Goal: Use online tool/utility: Utilize a website feature to perform a specific function

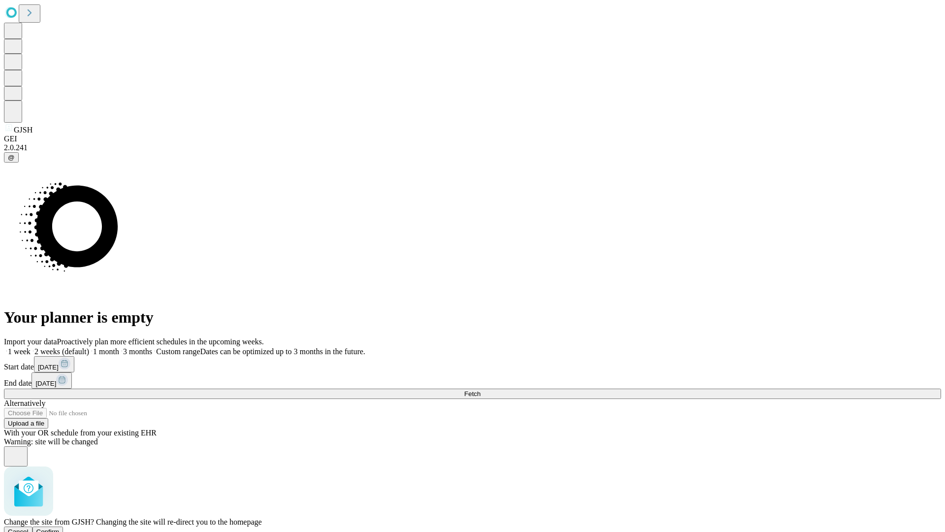
click at [60, 528] on span "Confirm" at bounding box center [47, 531] width 23 height 7
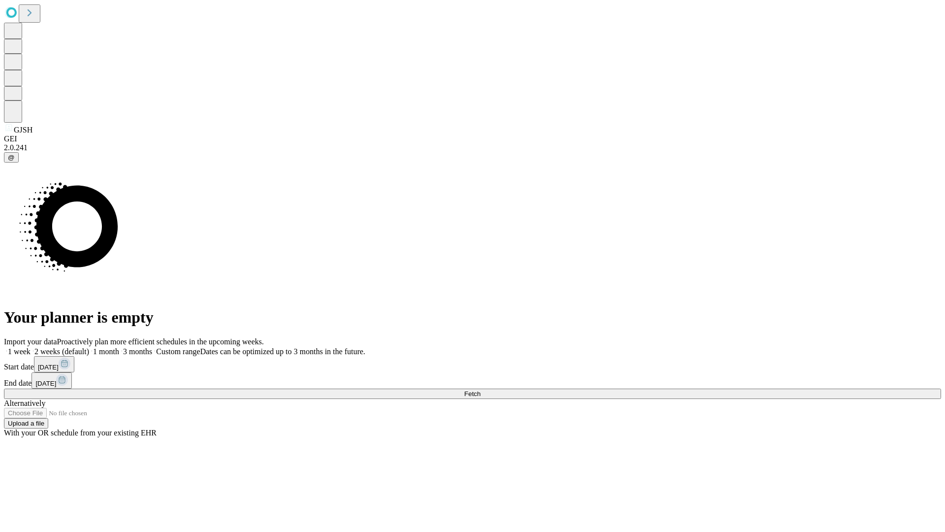
click at [31, 347] on label "1 week" at bounding box center [17, 351] width 27 height 8
click at [480, 390] on span "Fetch" at bounding box center [472, 393] width 16 height 7
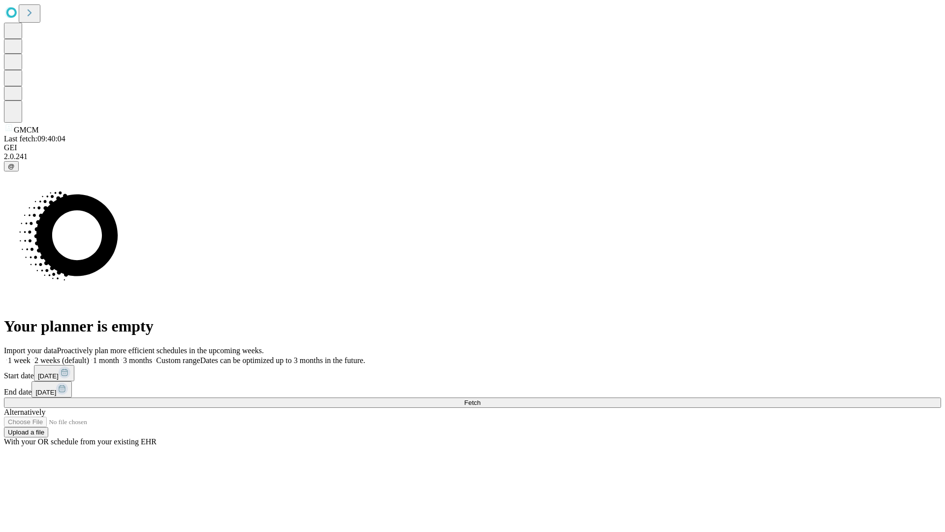
click at [31, 356] on label "1 week" at bounding box center [17, 360] width 27 height 8
click at [480, 399] on span "Fetch" at bounding box center [472, 402] width 16 height 7
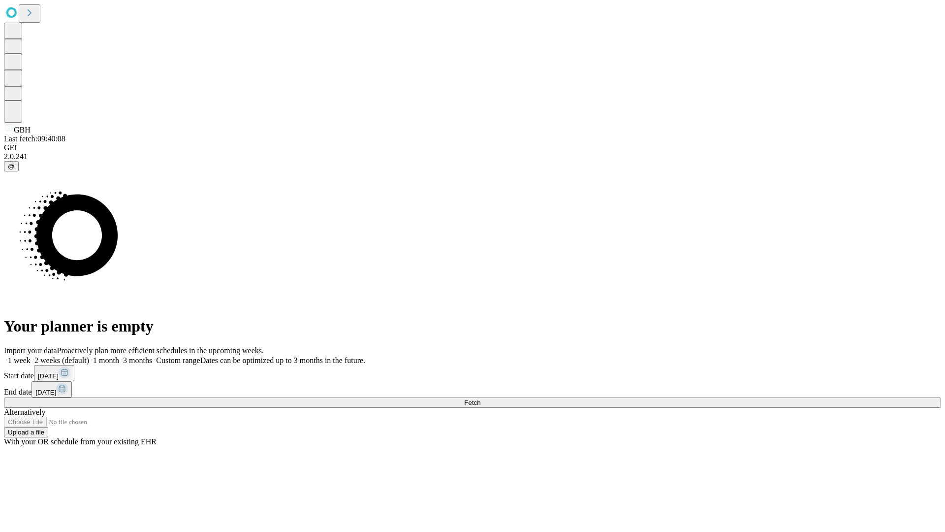
click at [31, 356] on label "1 week" at bounding box center [17, 360] width 27 height 8
click at [480, 399] on span "Fetch" at bounding box center [472, 402] width 16 height 7
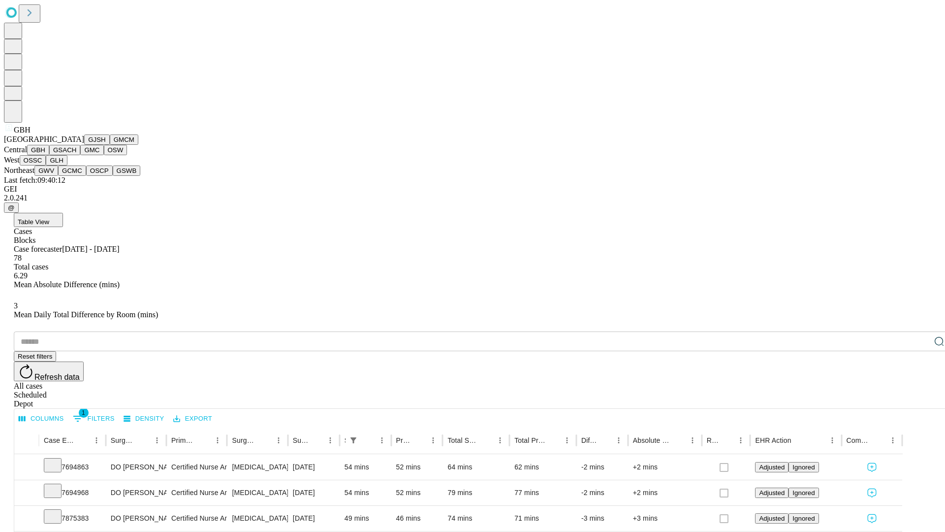
click at [76, 155] on button "GSACH" at bounding box center [64, 150] width 31 height 10
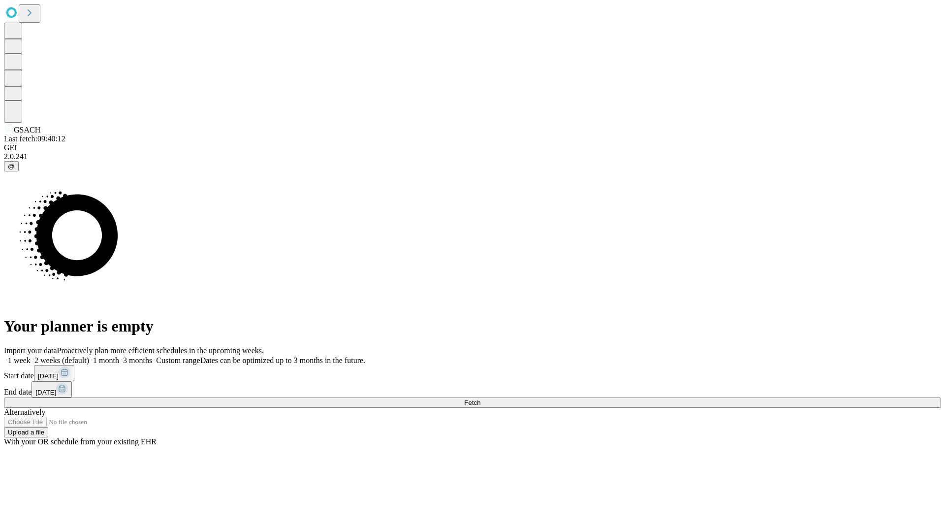
click at [31, 356] on label "1 week" at bounding box center [17, 360] width 27 height 8
click at [480, 399] on span "Fetch" at bounding box center [472, 402] width 16 height 7
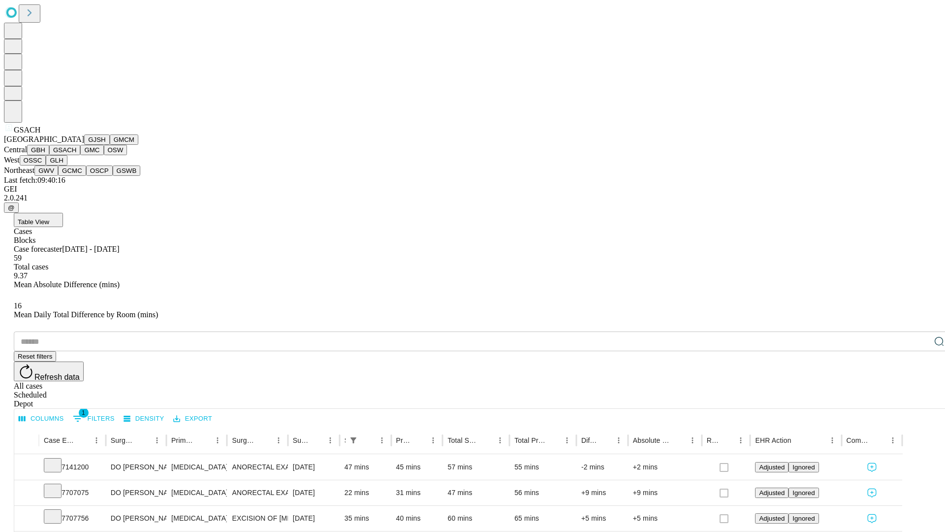
click at [80, 155] on button "GMC" at bounding box center [91, 150] width 23 height 10
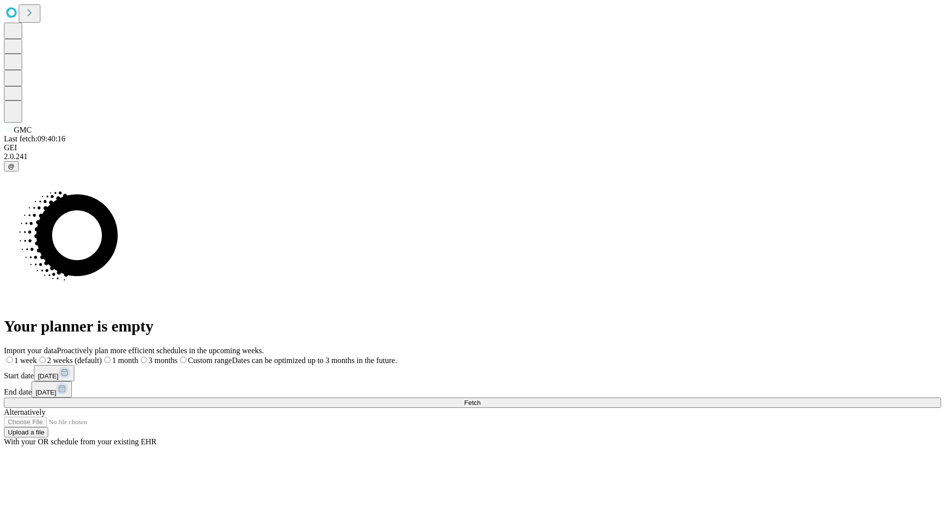
click at [37, 356] on label "1 week" at bounding box center [20, 360] width 33 height 8
click at [480, 399] on span "Fetch" at bounding box center [472, 402] width 16 height 7
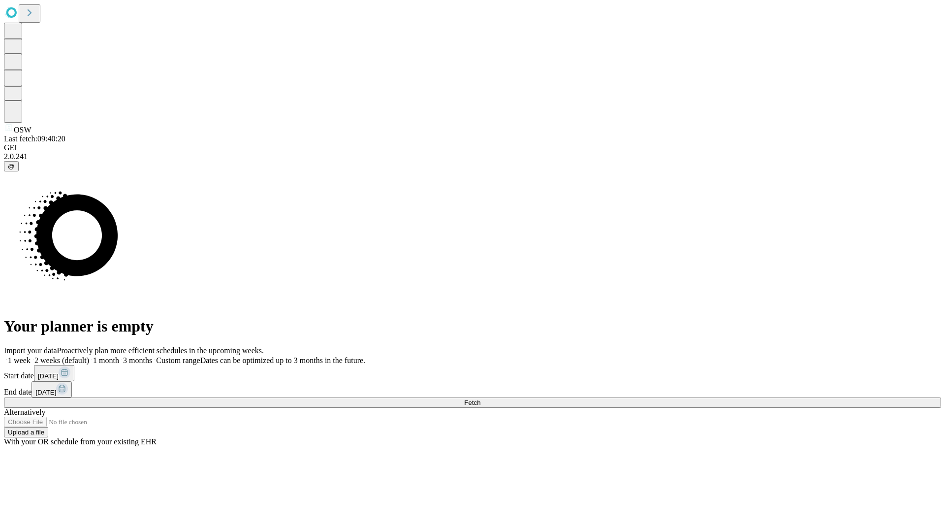
click at [31, 356] on label "1 week" at bounding box center [17, 360] width 27 height 8
click at [480, 399] on span "Fetch" at bounding box center [472, 402] width 16 height 7
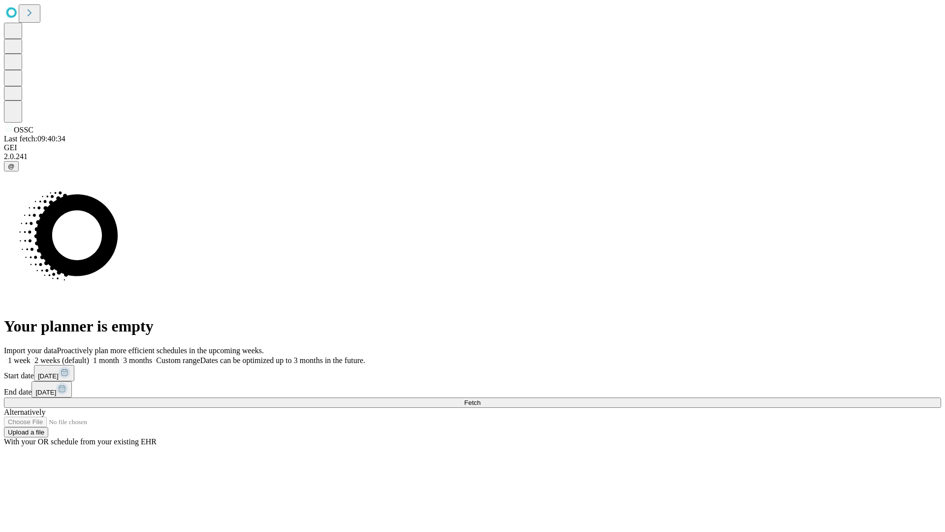
click at [31, 356] on label "1 week" at bounding box center [17, 360] width 27 height 8
click at [480, 399] on span "Fetch" at bounding box center [472, 402] width 16 height 7
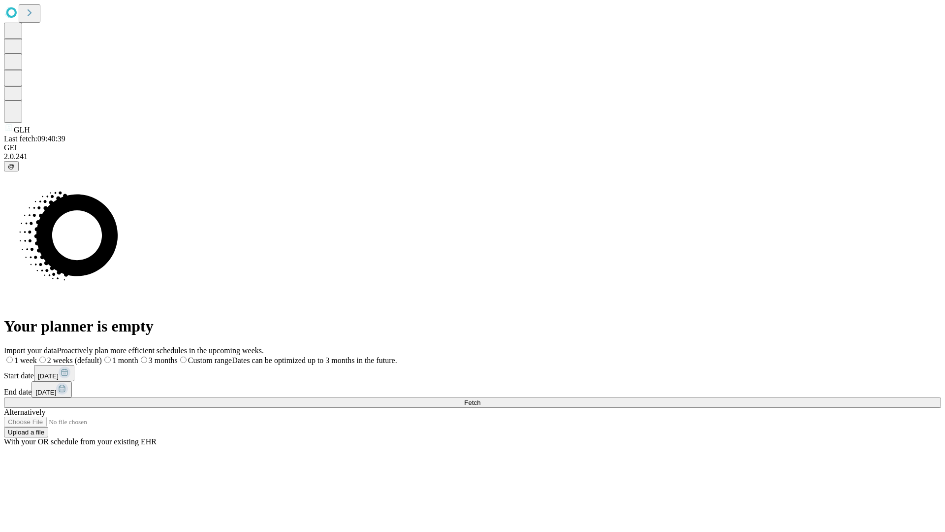
click at [480, 399] on span "Fetch" at bounding box center [472, 402] width 16 height 7
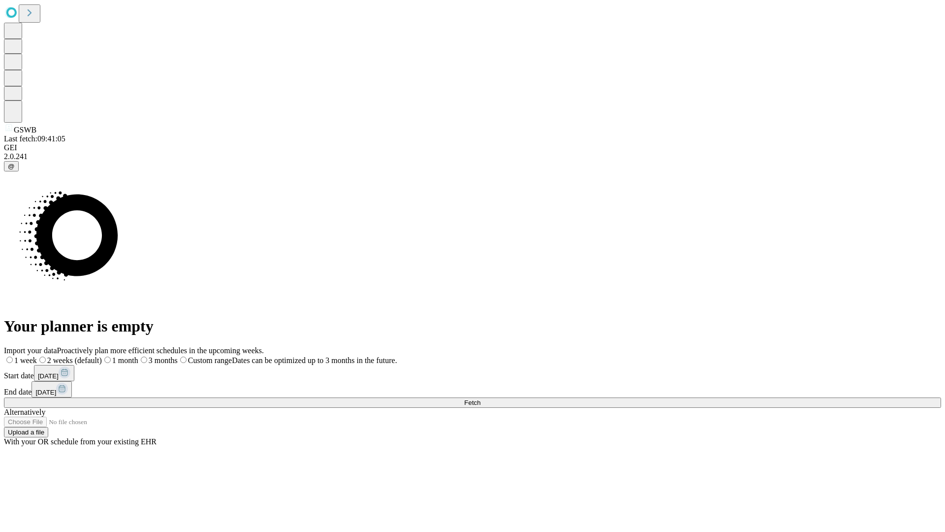
click at [37, 356] on label "1 week" at bounding box center [20, 360] width 33 height 8
click at [480, 399] on span "Fetch" at bounding box center [472, 402] width 16 height 7
